Goal: Task Accomplishment & Management: Manage account settings

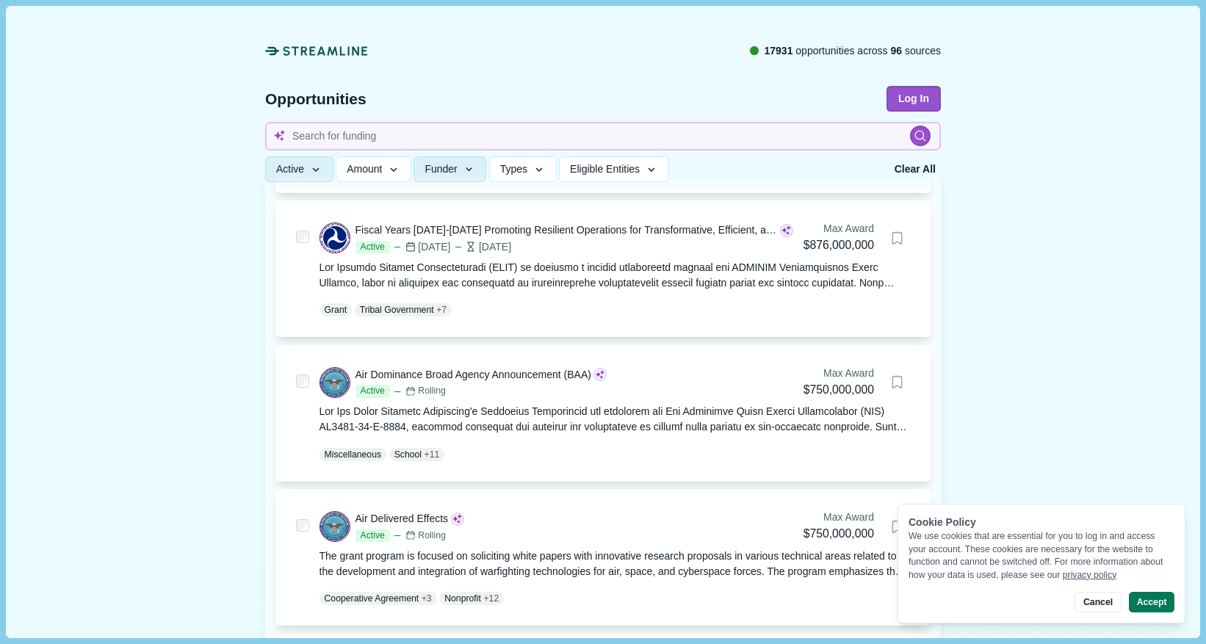
scroll to position [490, 0]
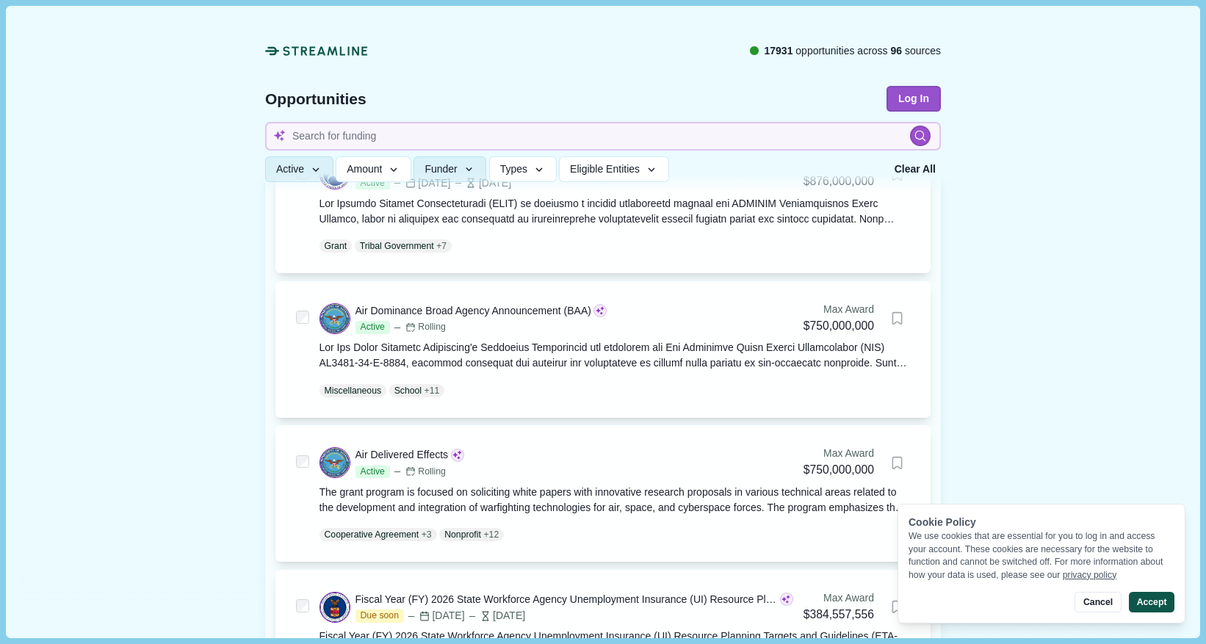
click at [1153, 607] on button "Accept" at bounding box center [1152, 602] width 46 height 21
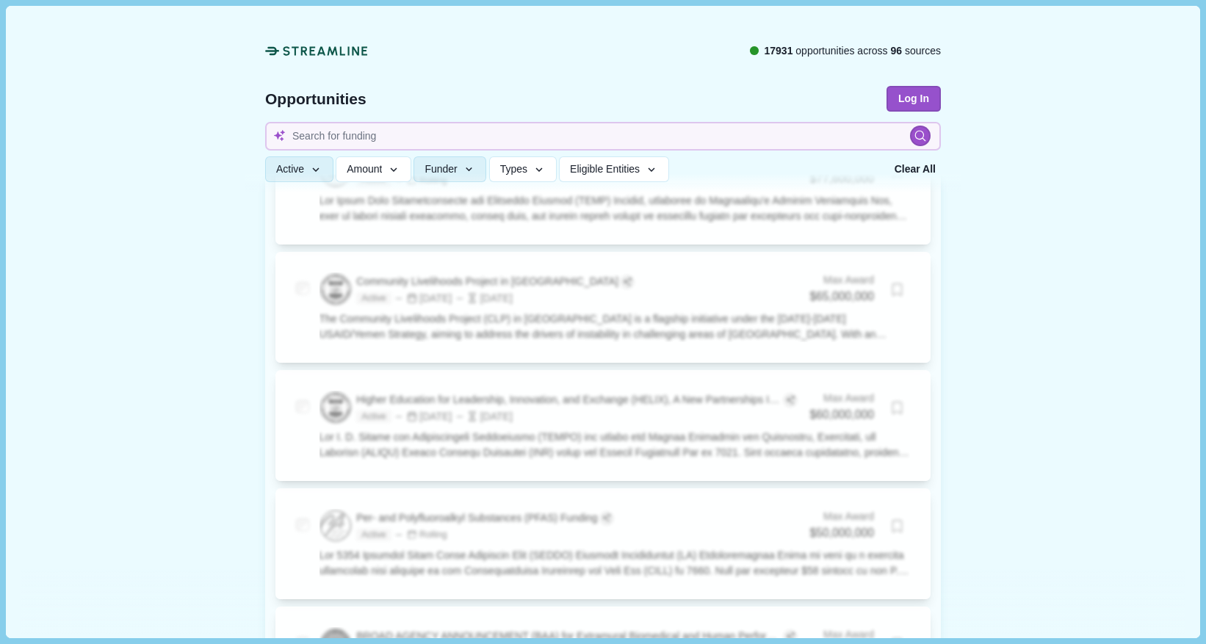
scroll to position [2204, 0]
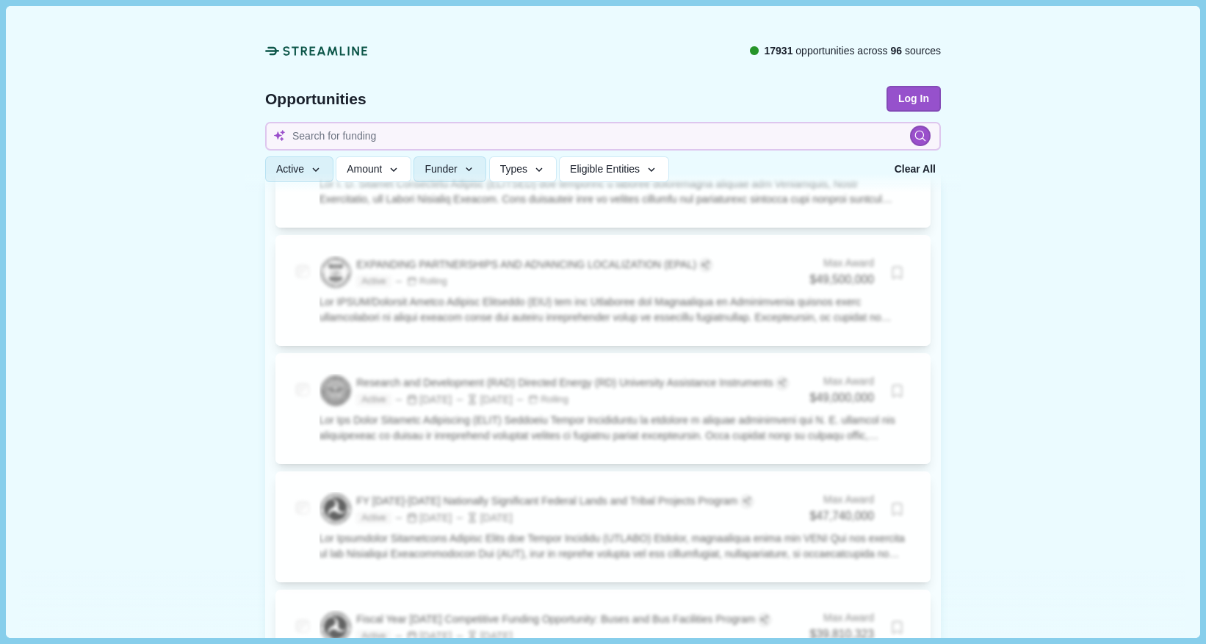
drag, startPoint x: 1089, startPoint y: 446, endPoint x: 1086, endPoint y: 435, distance: 11.4
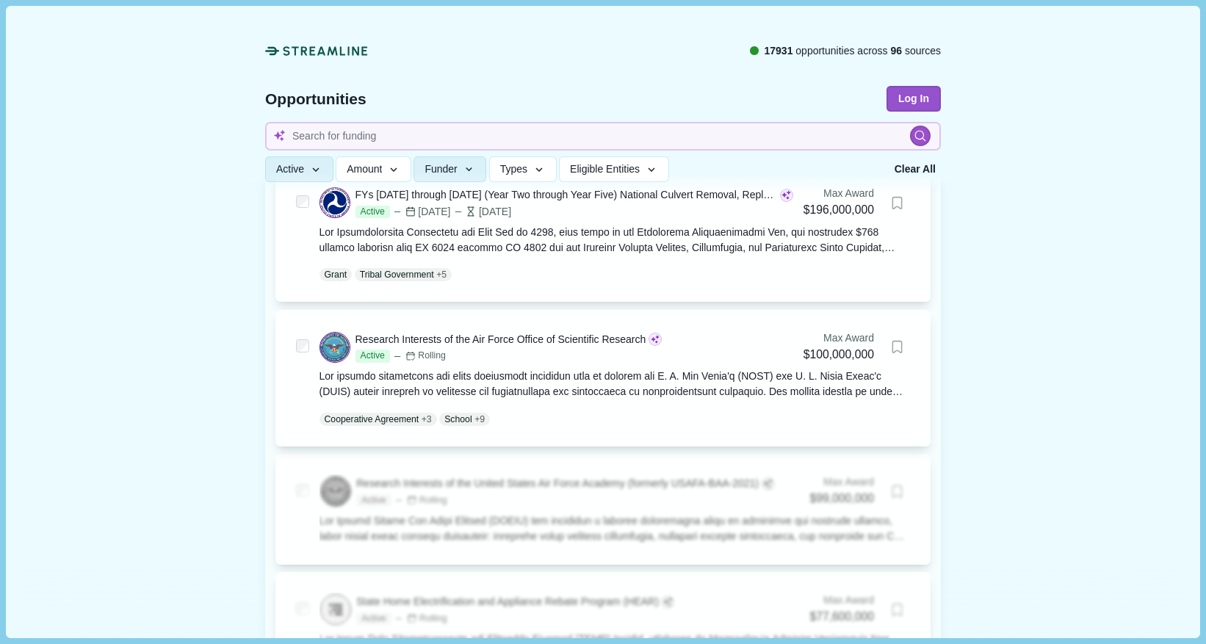
scroll to position [0, 0]
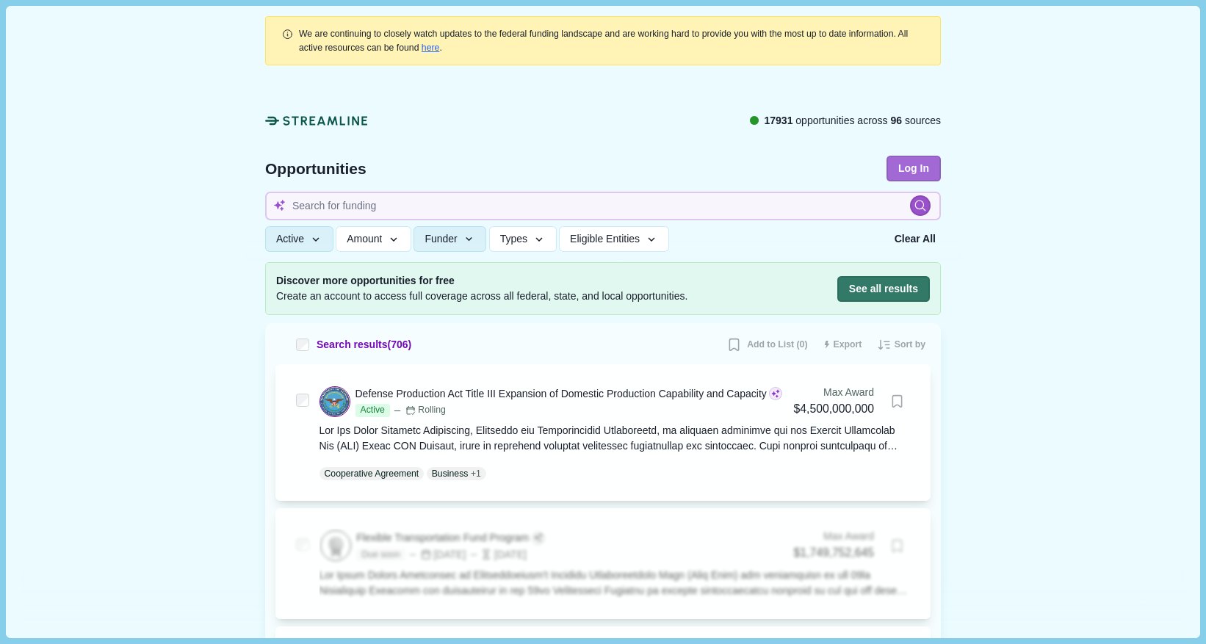
click at [910, 166] on button "Log In" at bounding box center [914, 169] width 54 height 26
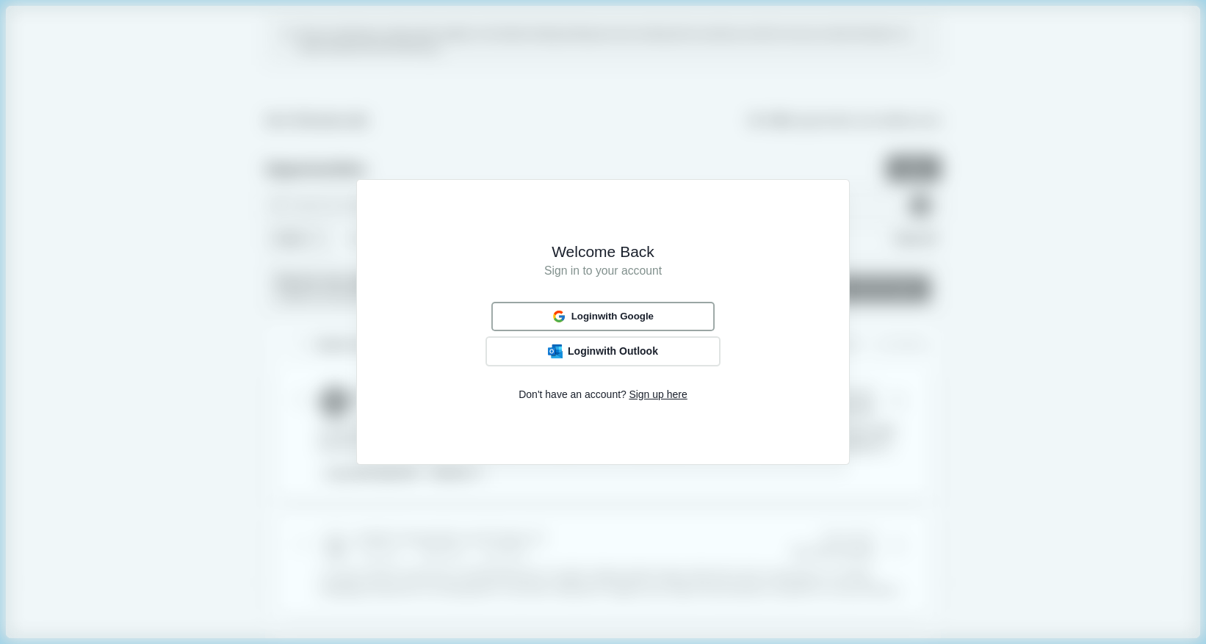
click at [636, 320] on span "Login with Google" at bounding box center [613, 317] width 82 height 12
